Goal: Check status

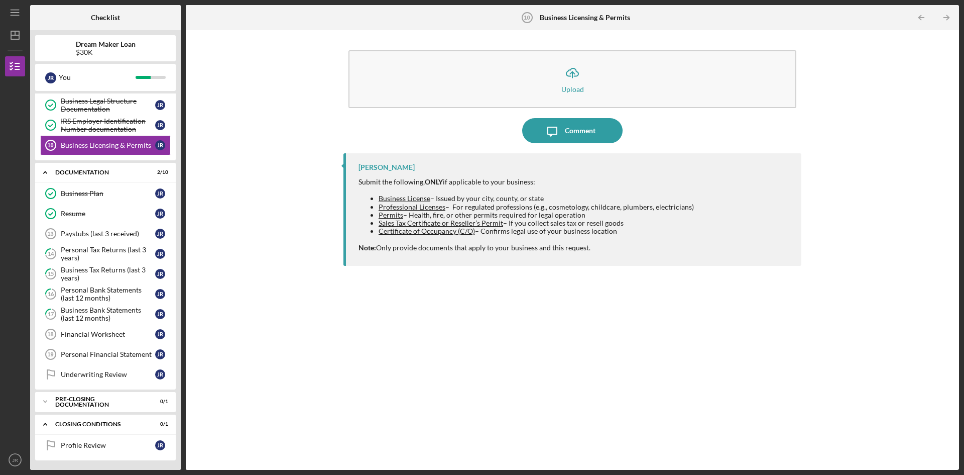
scroll to position [160, 0]
click at [112, 443] on div "Profile Review" at bounding box center [108, 444] width 94 height 8
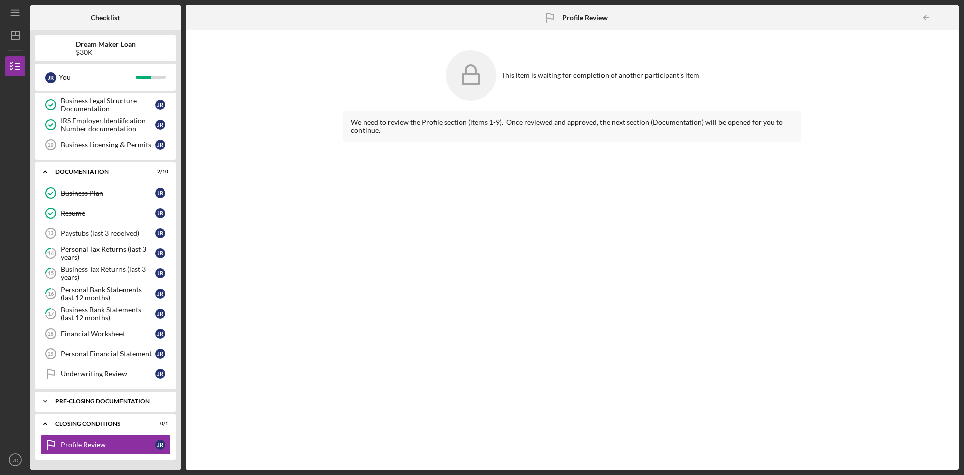
click at [95, 403] on div "Pre-Closing Documentation" at bounding box center [109, 401] width 108 height 6
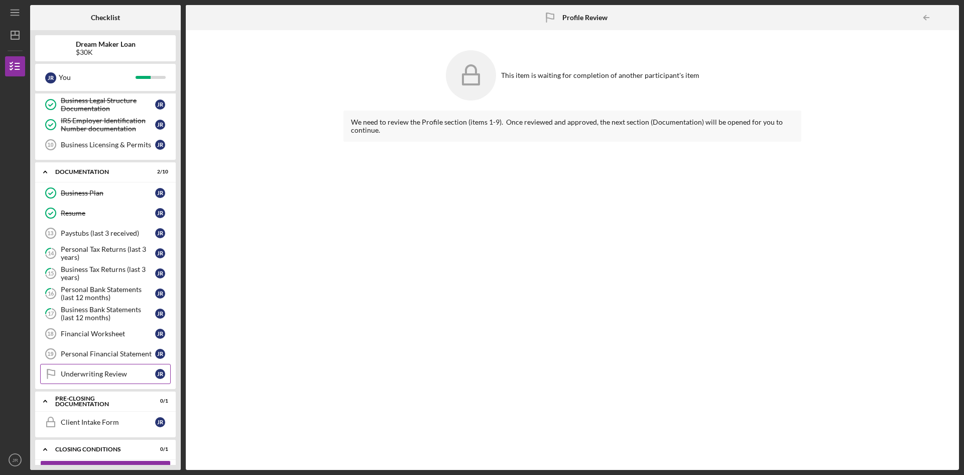
click at [94, 373] on div "Underwriting Review" at bounding box center [108, 374] width 94 height 8
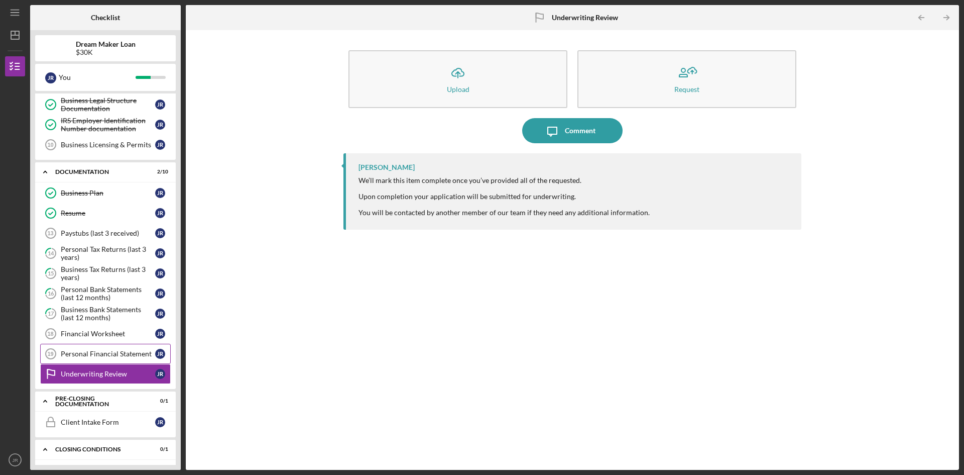
click at [96, 351] on div "Personal Financial Statement" at bounding box center [108, 354] width 94 height 8
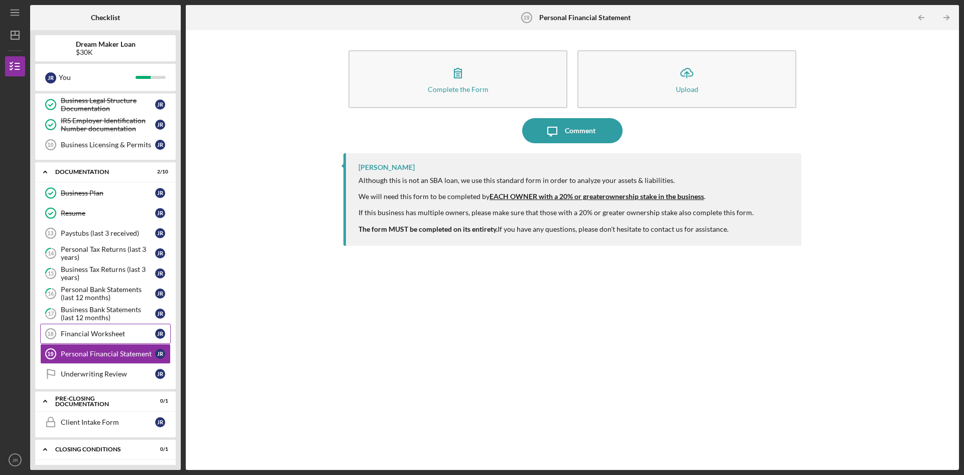
click at [95, 334] on div "Financial Worksheet" at bounding box center [108, 333] width 94 height 8
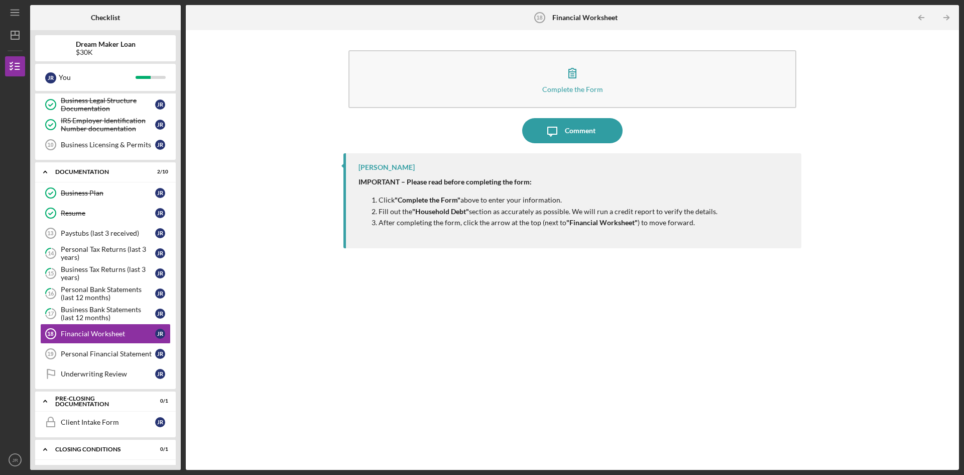
click at [255, 251] on div "Complete the Form Form Icon/Message Comment [PERSON_NAME] IMPORTANT – Please re…" at bounding box center [572, 249] width 763 height 429
